Goal: Information Seeking & Learning: Learn about a topic

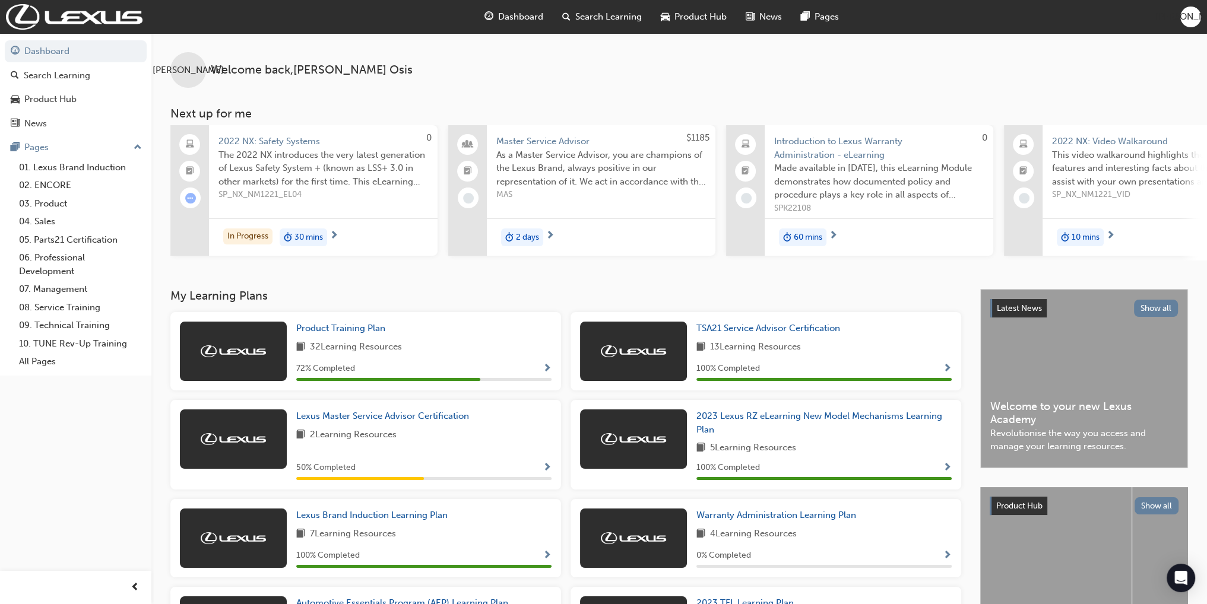
click at [544, 372] on span "Show Progress" at bounding box center [546, 369] width 9 height 11
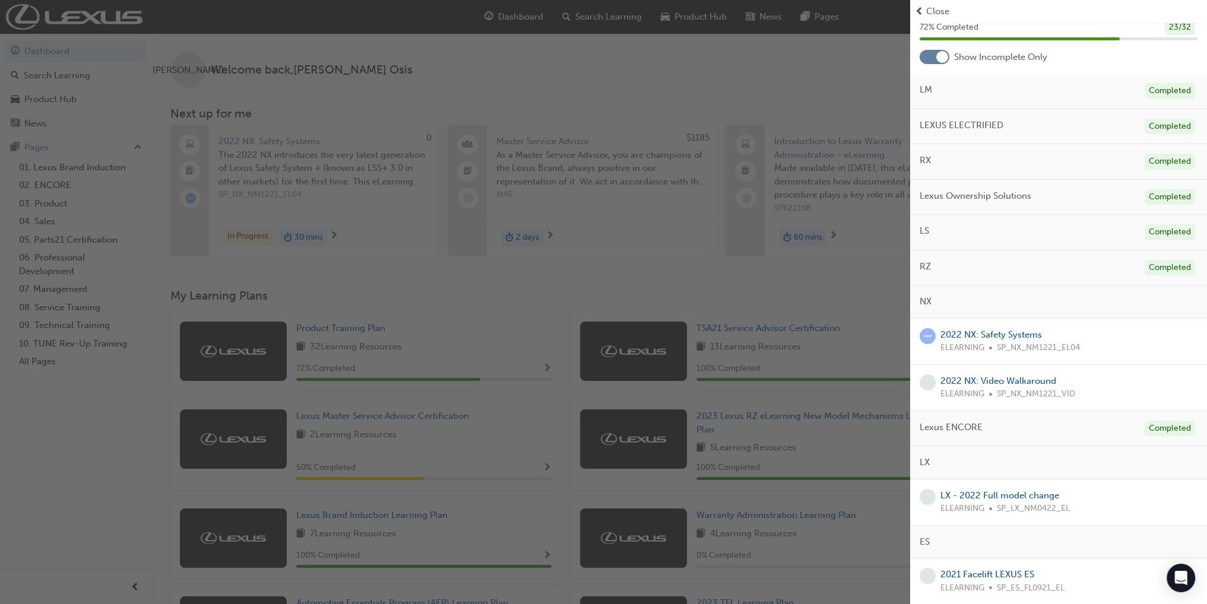
scroll to position [119, 0]
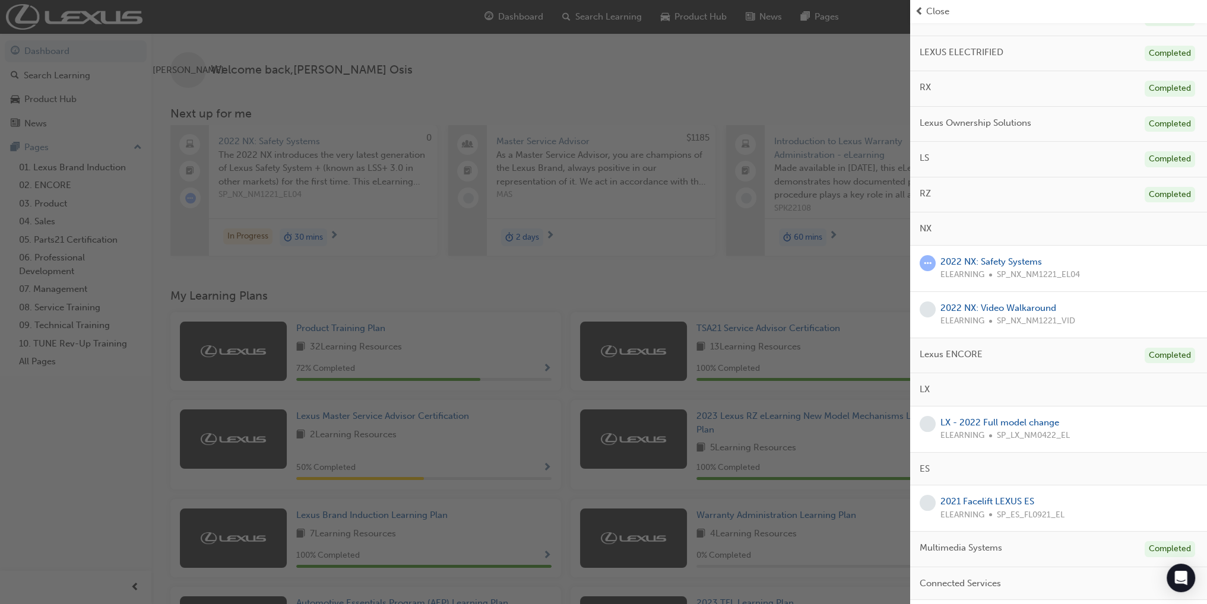
click at [826, 92] on div "button" at bounding box center [455, 302] width 910 height 604
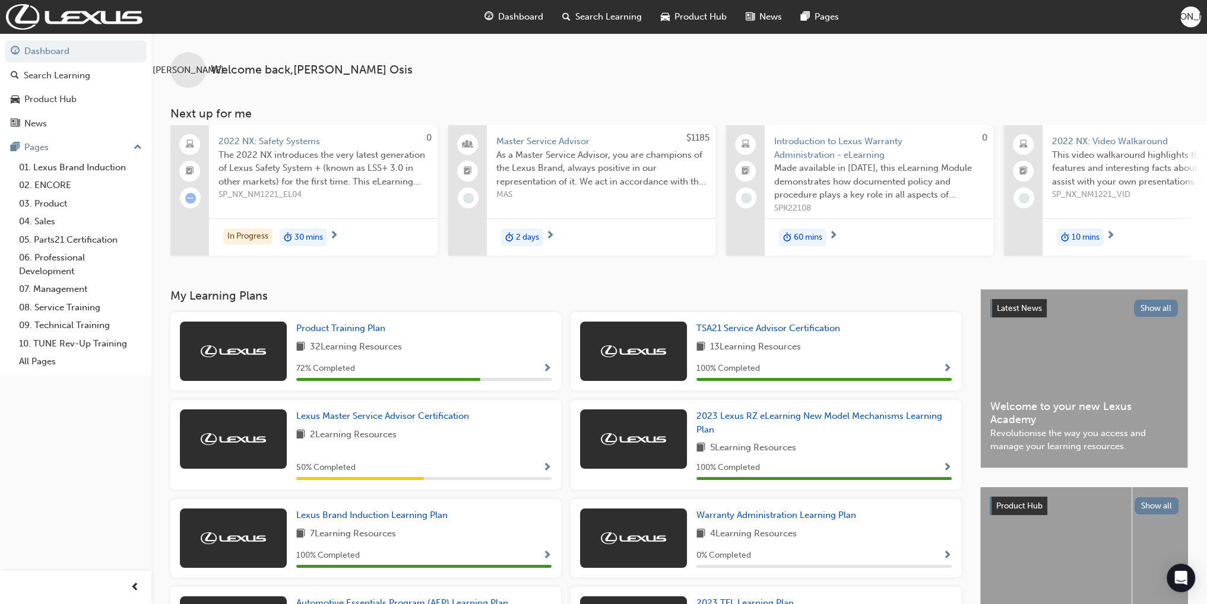
click at [596, 12] on span "Search Learning" at bounding box center [608, 17] width 66 height 14
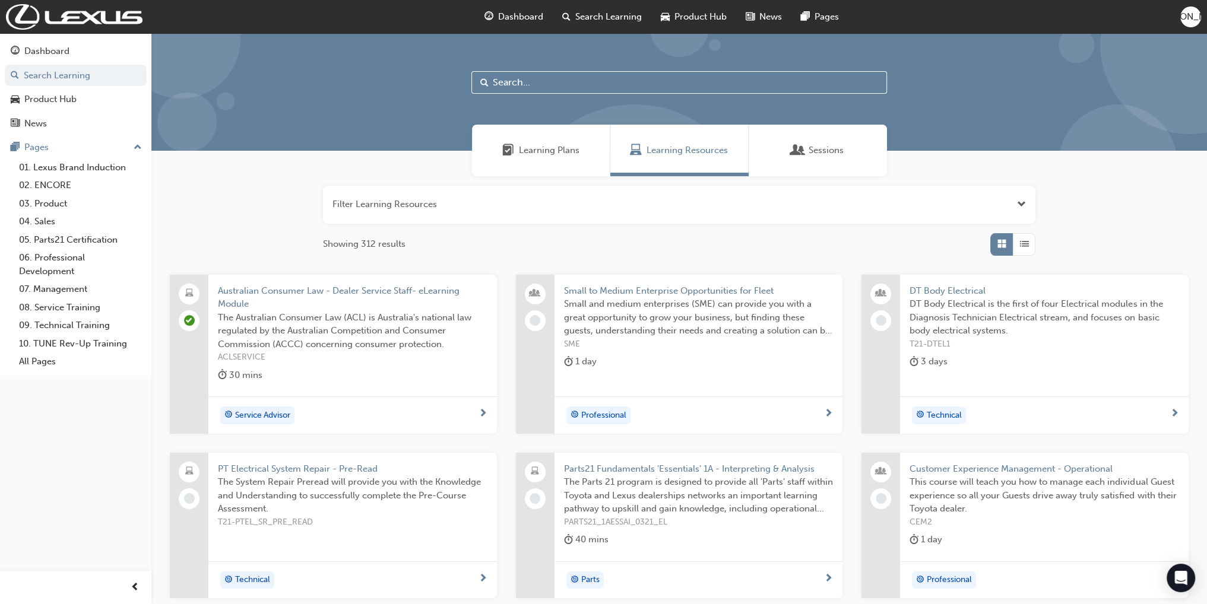
click at [535, 85] on input "text" at bounding box center [678, 82] width 415 height 23
type input "gx550"
